Goal: Understand process/instructions

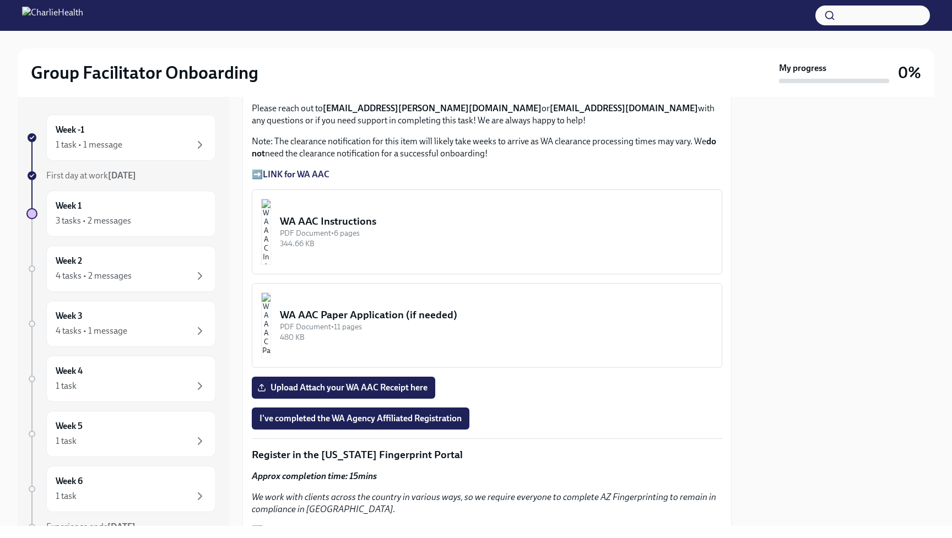
scroll to position [826, 0]
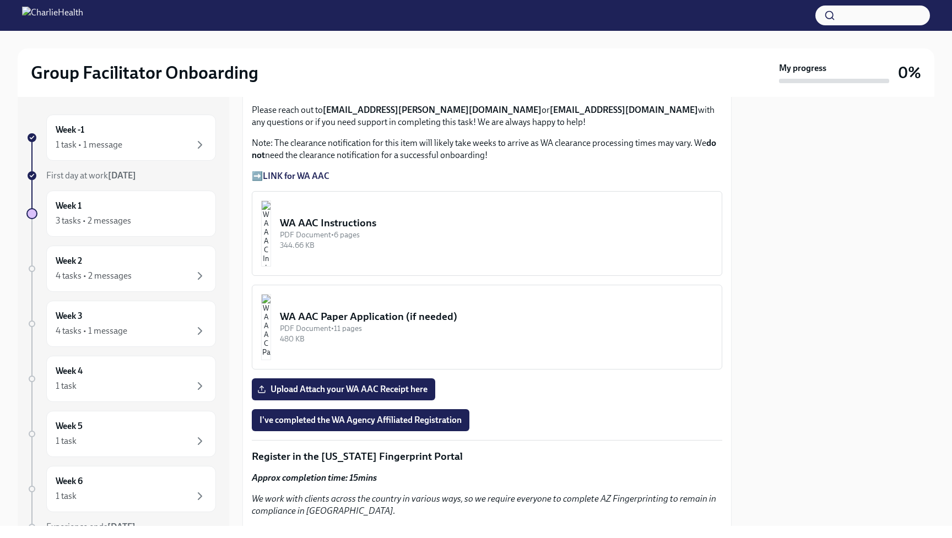
click at [361, 321] on div "WA AAC Paper Application (if needed)" at bounding box center [496, 317] width 433 height 14
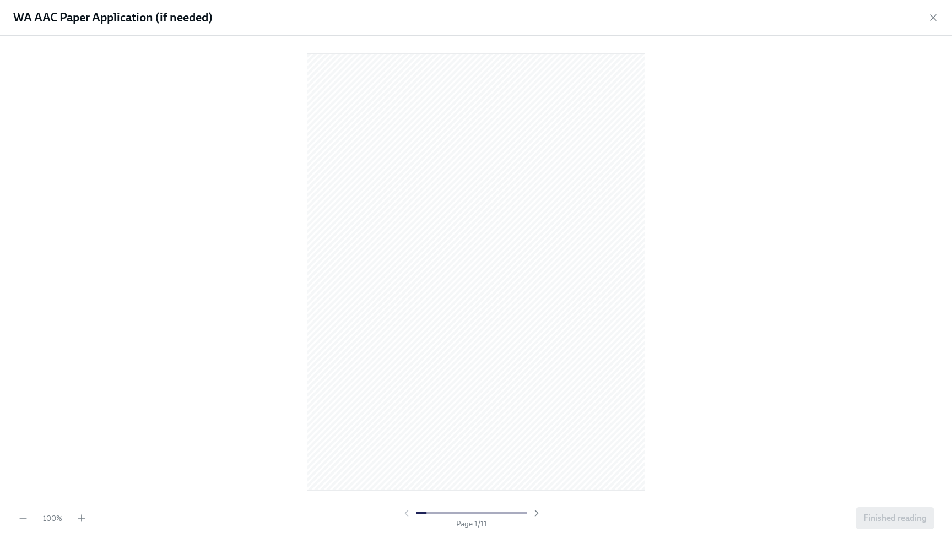
scroll to position [0, 0]
click at [934, 18] on icon "button" at bounding box center [933, 17] width 11 height 11
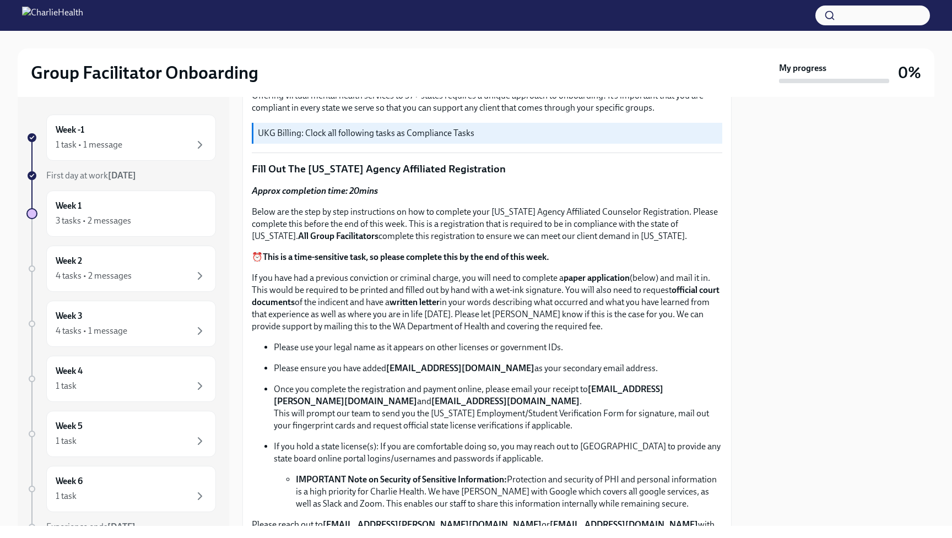
scroll to position [356, 0]
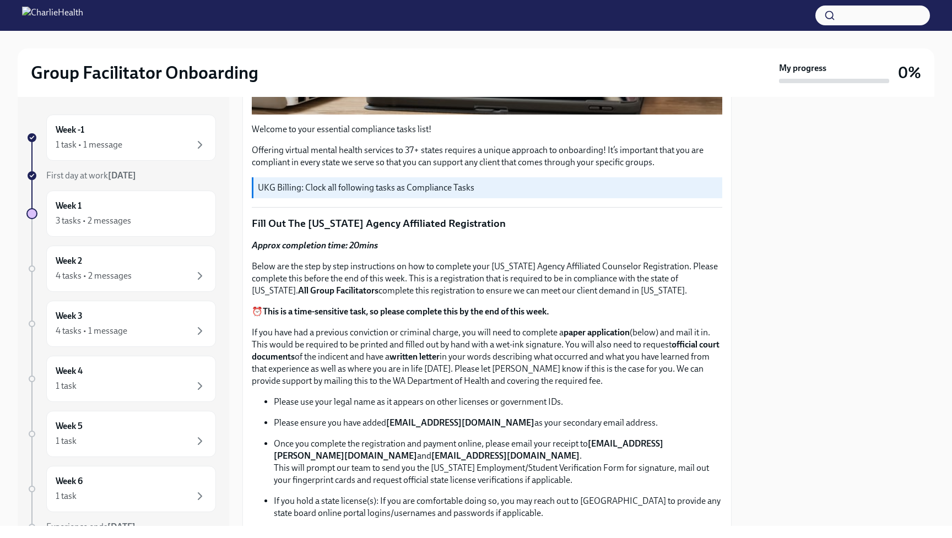
drag, startPoint x: 492, startPoint y: 382, endPoint x: 253, endPoint y: 224, distance: 286.3
copy div "Lore Ips Dol Sitametcon Adipis Elitseddoe Temporincidi Utlabo etdolorema aliq: …"
click at [363, 381] on p "If you have had a previous conviction or criminal charge, you will need to comp…" at bounding box center [487, 357] width 470 height 61
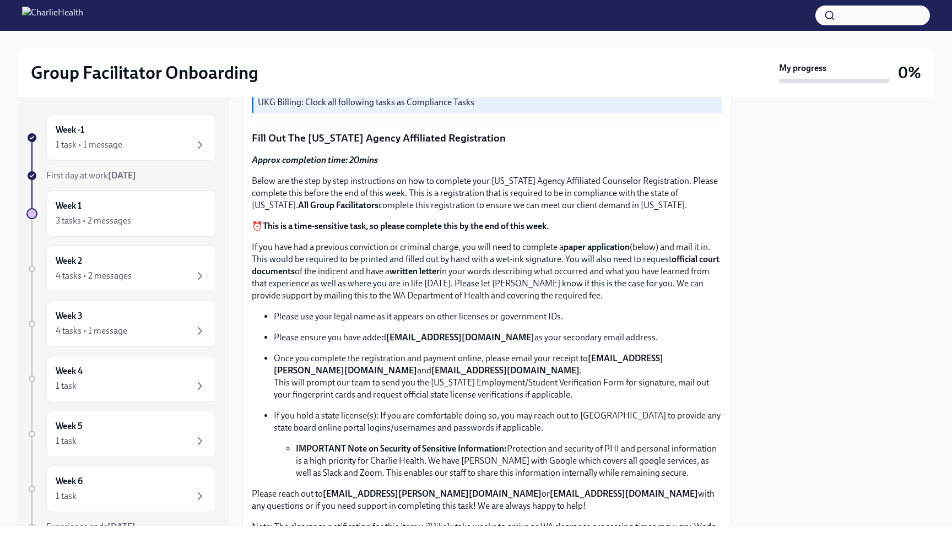
scroll to position [349, 0]
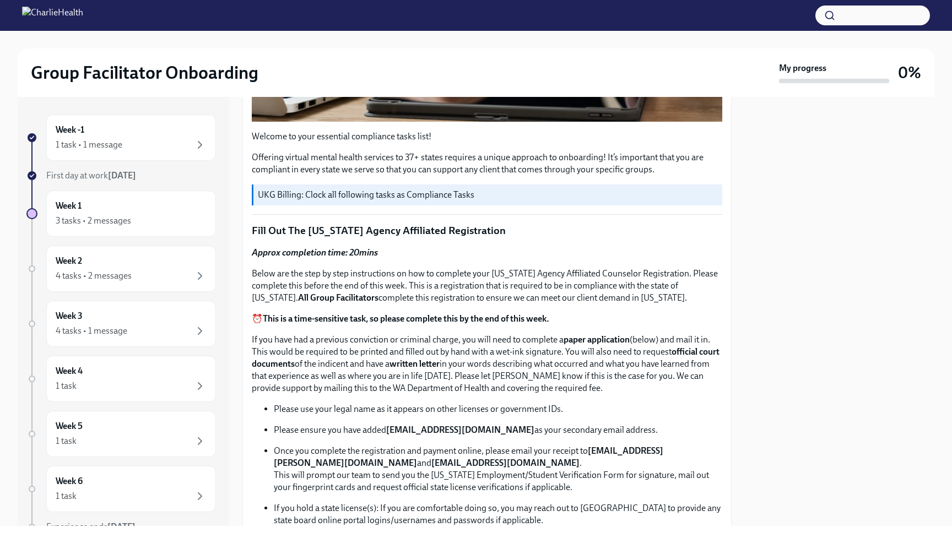
drag, startPoint x: 503, startPoint y: 398, endPoint x: 248, endPoint y: 230, distance: 305.0
copy div "Lore Ips Dol Sitametcon Adipis Elitseddoe Temporincidi Utlabo etdolorema aliq: …"
click at [435, 386] on p "If you have had a previous conviction or criminal charge, you will need to comp…" at bounding box center [487, 364] width 470 height 61
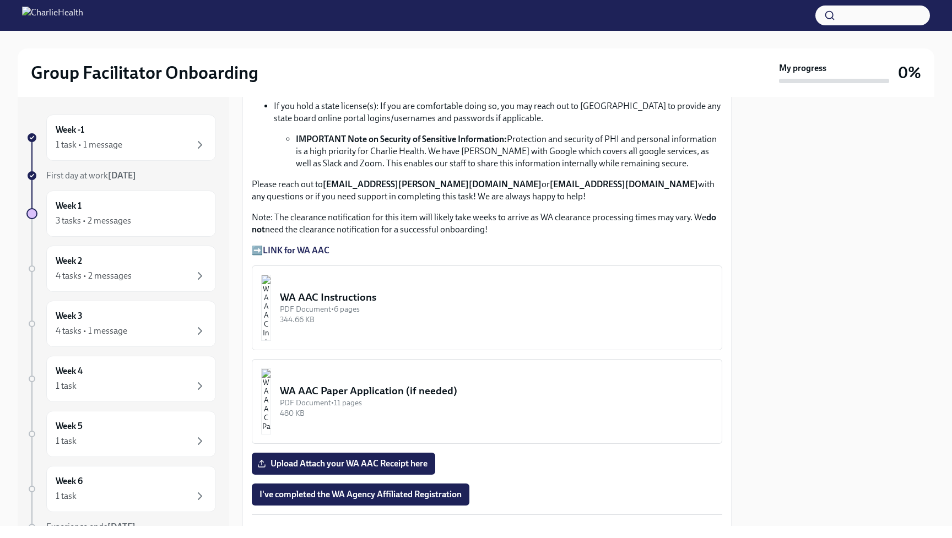
scroll to position [813, 0]
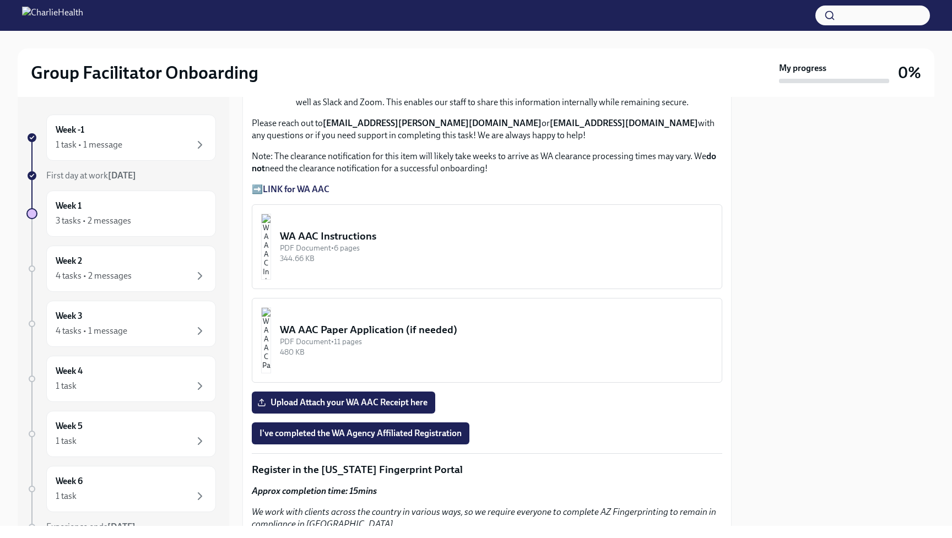
click at [354, 236] on div "WA AAC Instructions" at bounding box center [496, 236] width 433 height 14
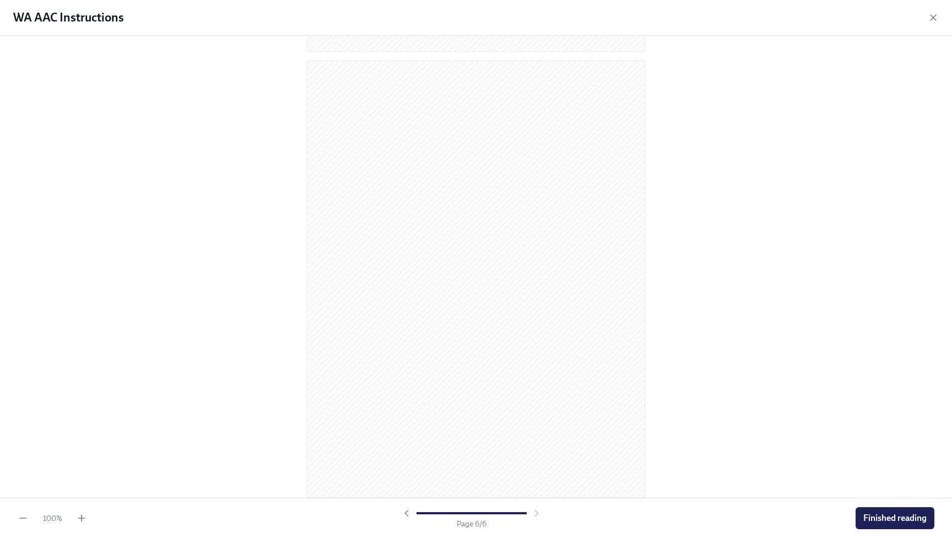
scroll to position [2224, 0]
click at [934, 13] on icon "button" at bounding box center [933, 17] width 11 height 11
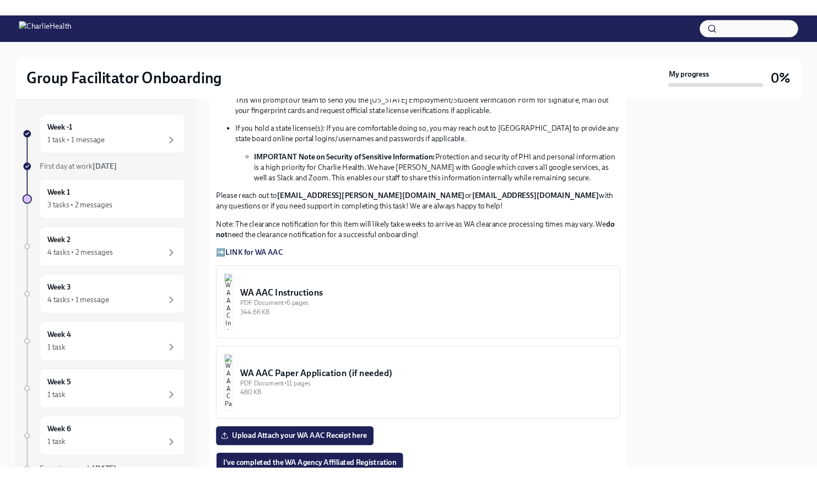
scroll to position [724, 0]
